Goal: Information Seeking & Learning: Learn about a topic

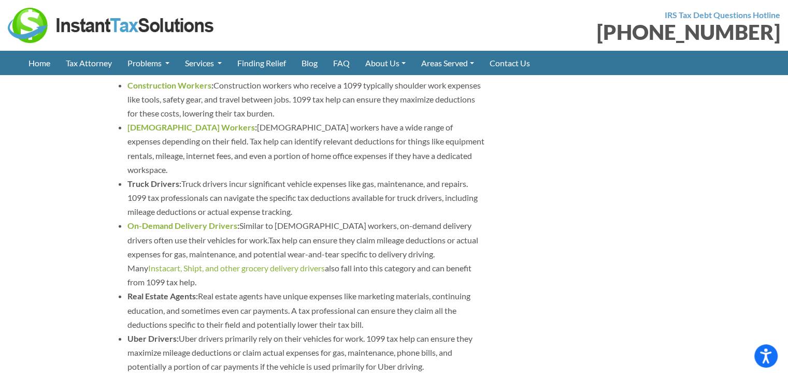
scroll to position [961, 0]
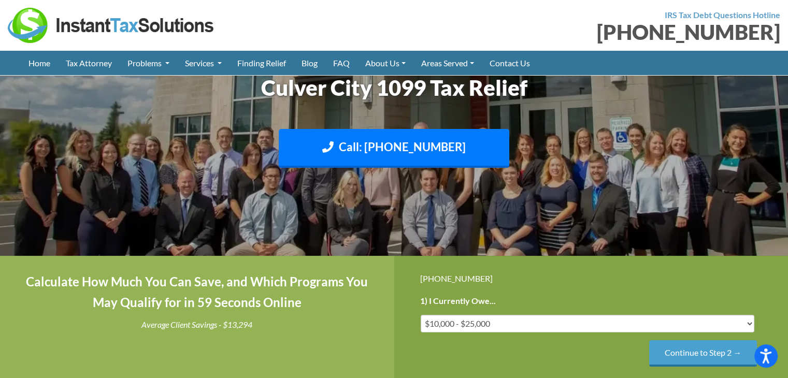
scroll to position [2807, 0]
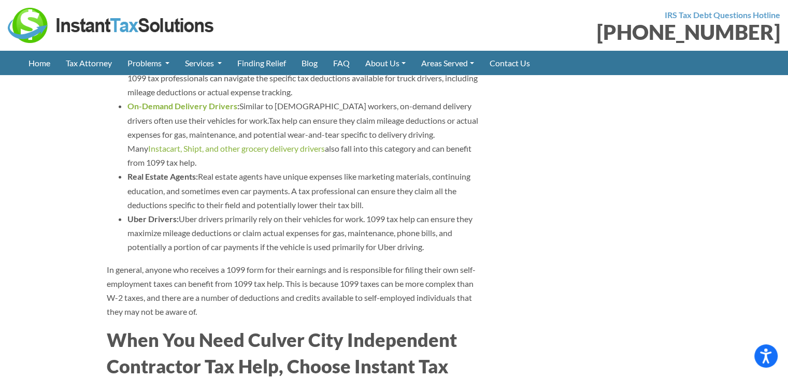
scroll to position [2865, 0]
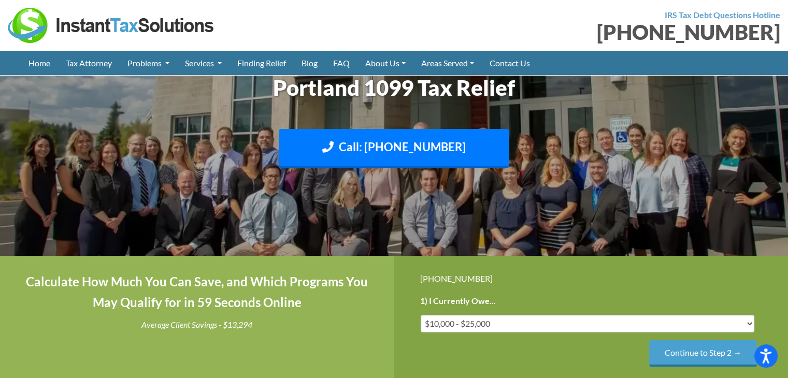
scroll to position [1727, 0]
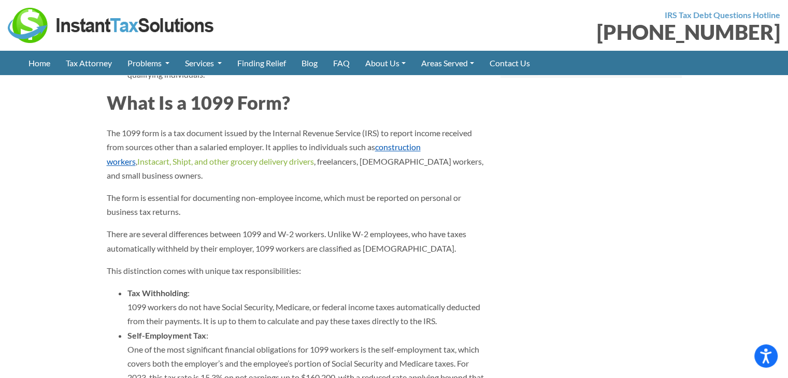
scroll to position [1031, 0]
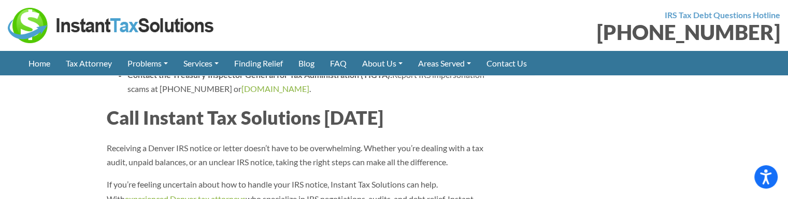
scroll to position [3884, 0]
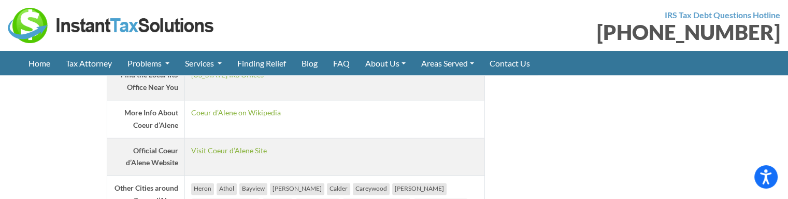
scroll to position [1589, 0]
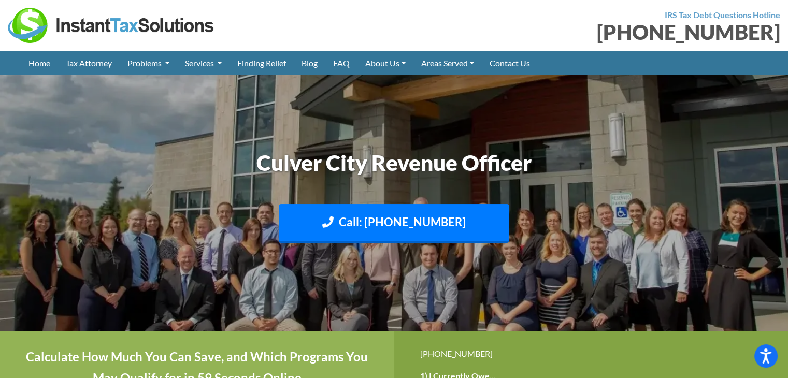
scroll to position [1961, 0]
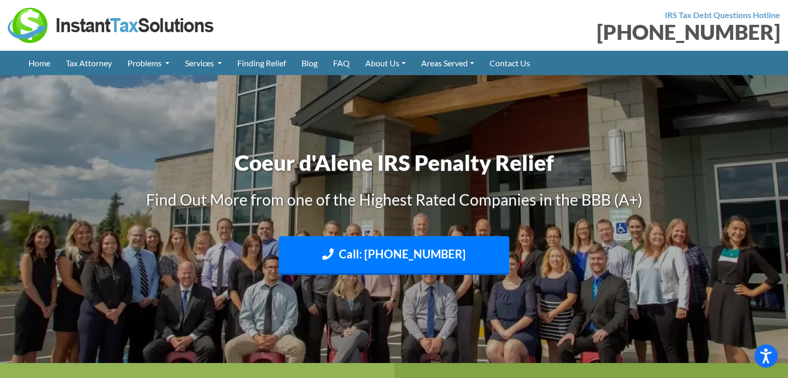
scroll to position [3643, 0]
